Goal: Information Seeking & Learning: Learn about a topic

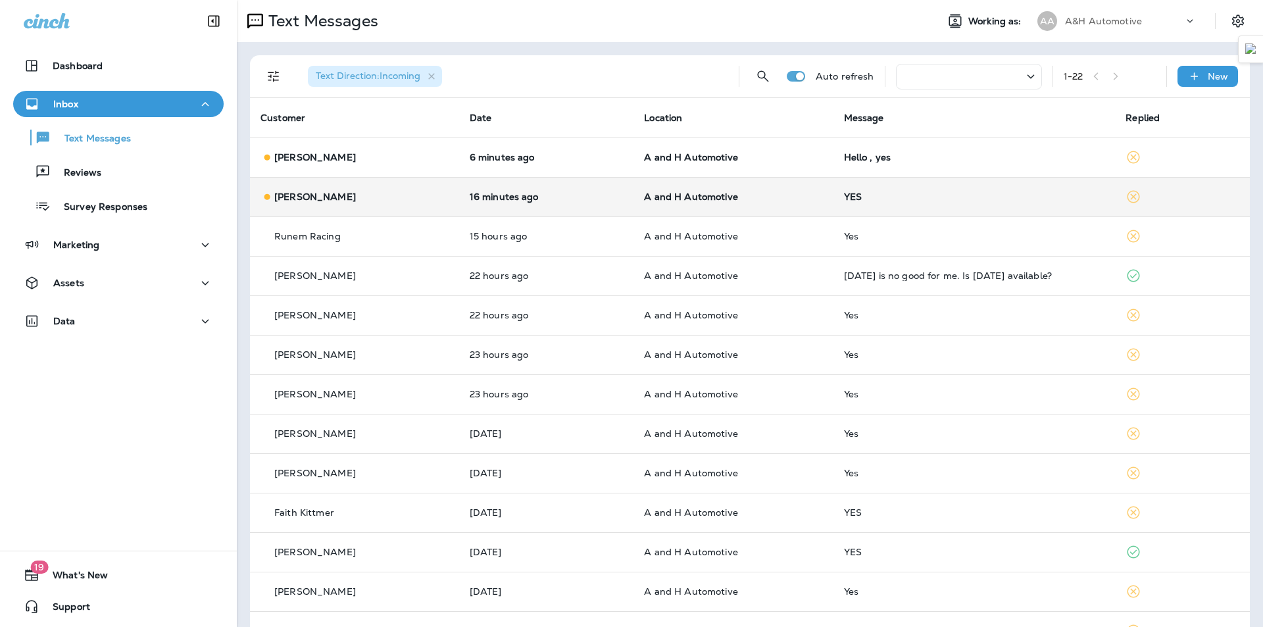
click at [788, 183] on td "A and H Automotive" at bounding box center [732, 196] width 199 height 39
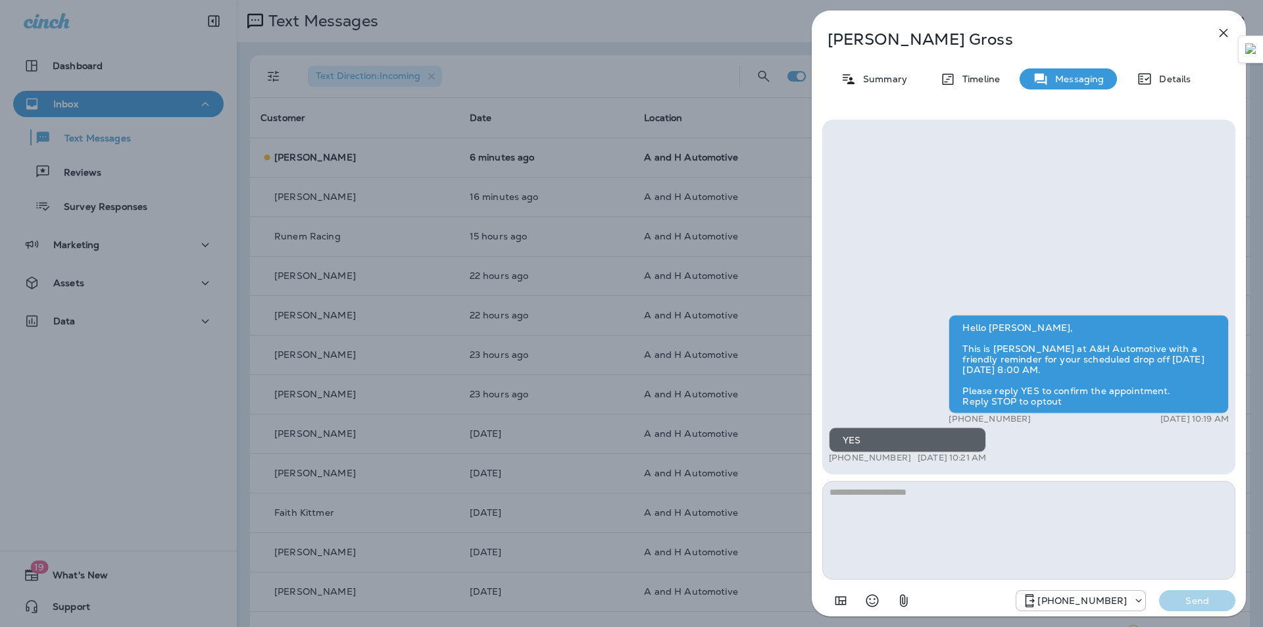
click at [736, 197] on div "[PERSON_NAME] Summary Timeline Messaging Details Hello [PERSON_NAME], This is […" at bounding box center [631, 313] width 1263 height 627
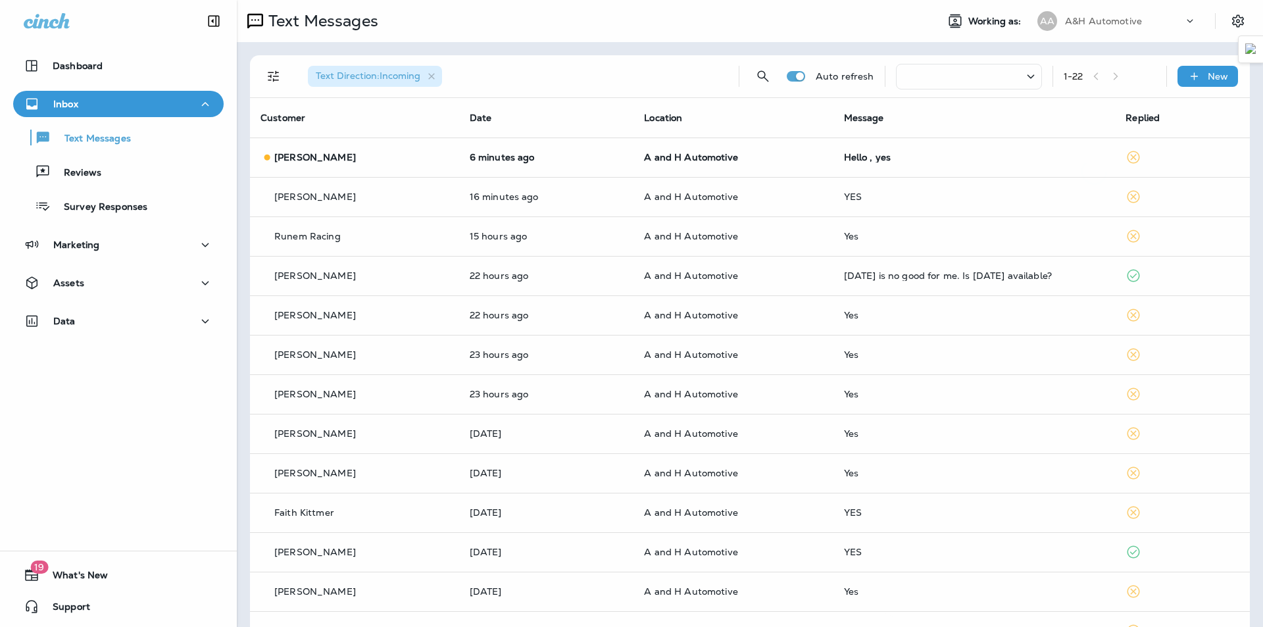
click at [732, 167] on div at bounding box center [631, 313] width 1263 height 627
click at [732, 167] on td "A and H Automotive" at bounding box center [732, 156] width 199 height 39
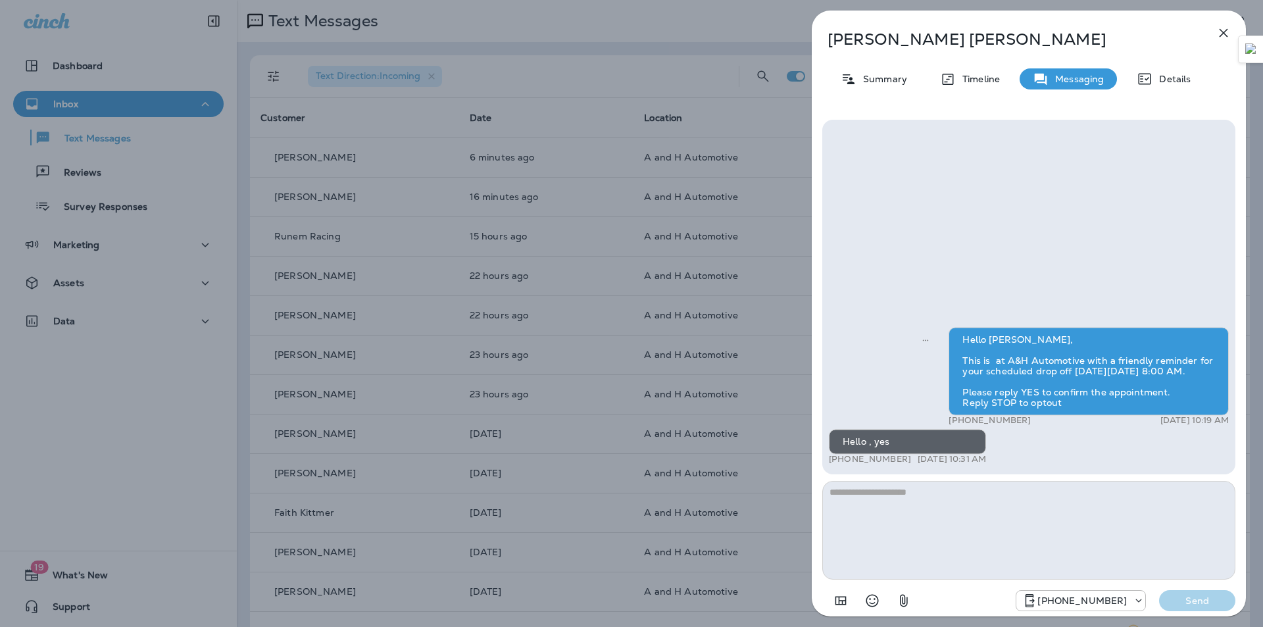
click at [752, 395] on div "[PERSON_NAME] Summary Timeline Messaging Details Hello [PERSON_NAME], This is a…" at bounding box center [631, 313] width 1263 height 627
